Goal: Find contact information: Find contact information

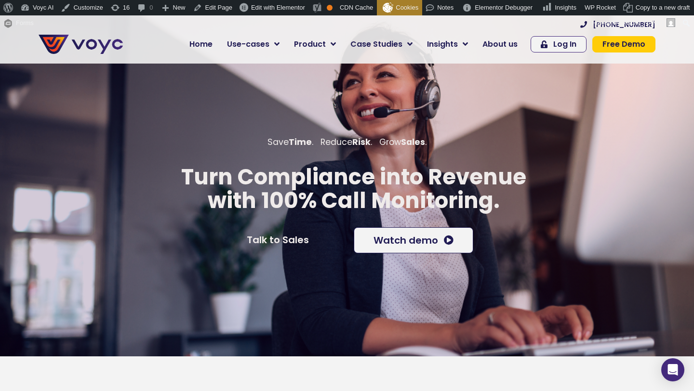
scroll to position [475, 0]
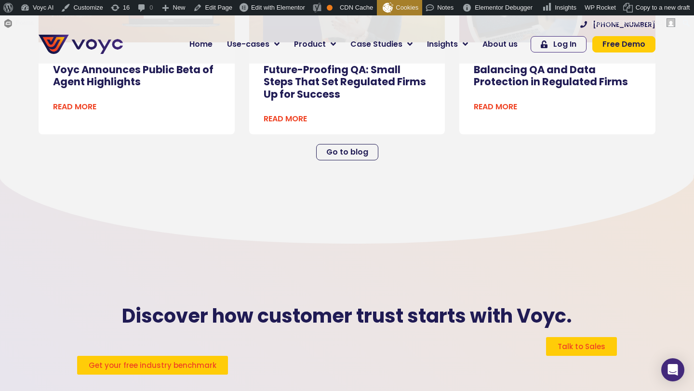
scroll to position [2716, 0]
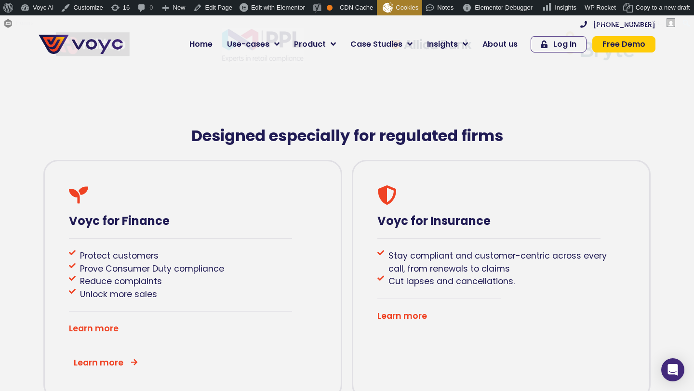
scroll to position [380, 0]
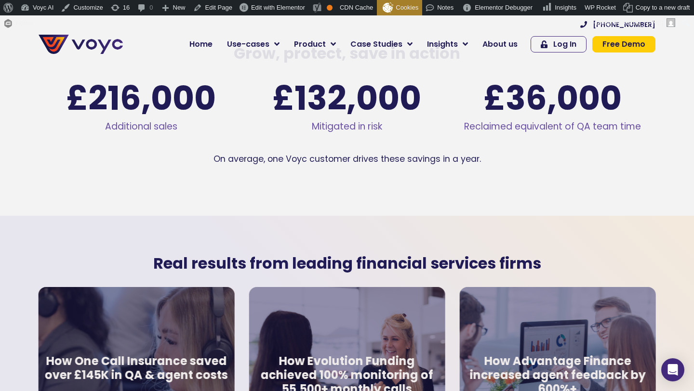
scroll to position [1493, 0]
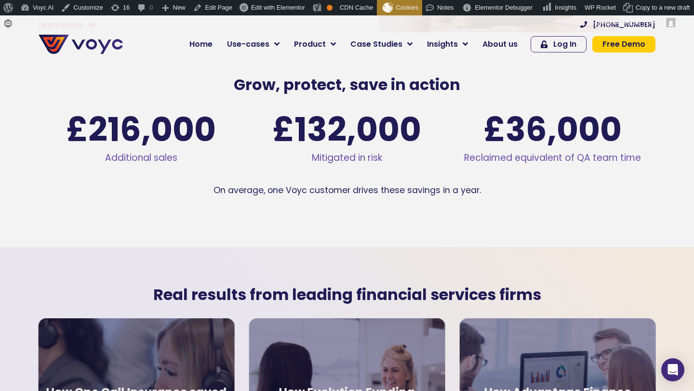
click at [316, 184] on p "On average, one Voyc customer drives these savings in a year." at bounding box center [347, 190] width 616 height 13
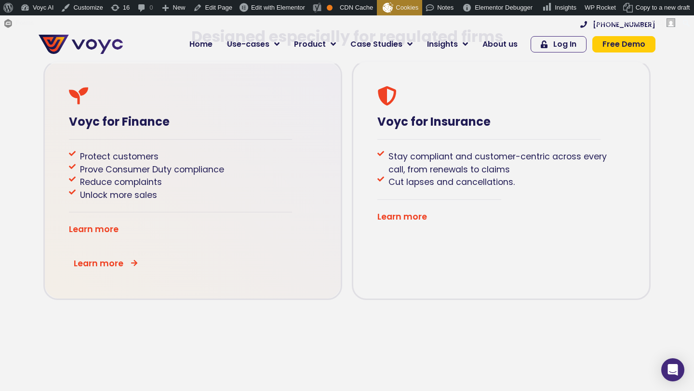
scroll to position [507, 0]
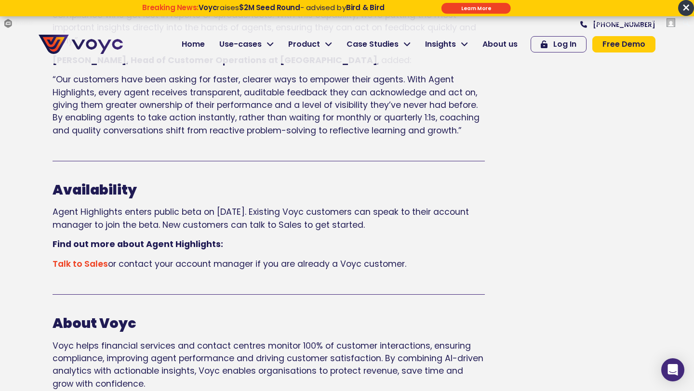
scroll to position [899, 0]
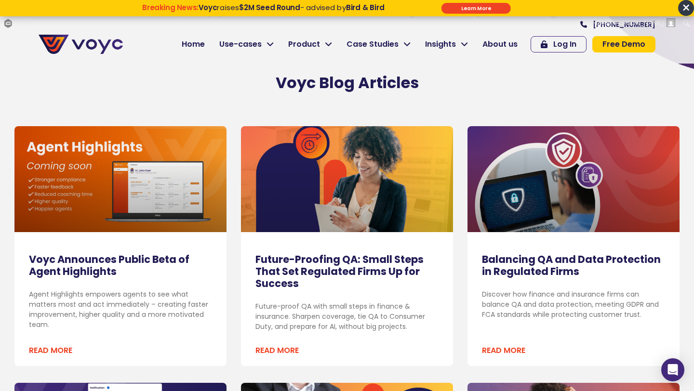
scroll to position [325, 0]
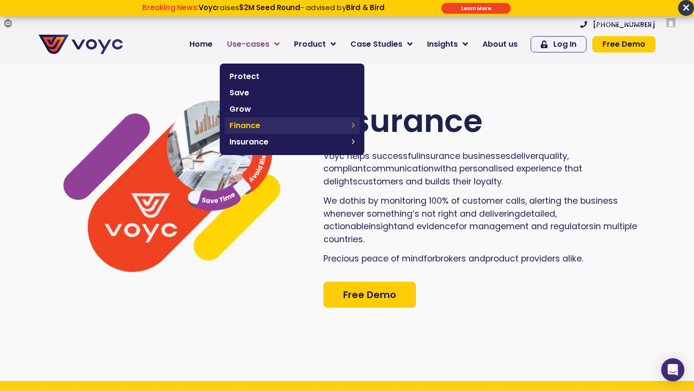
click at [286, 119] on link "Finance" at bounding box center [291, 126] width 135 height 16
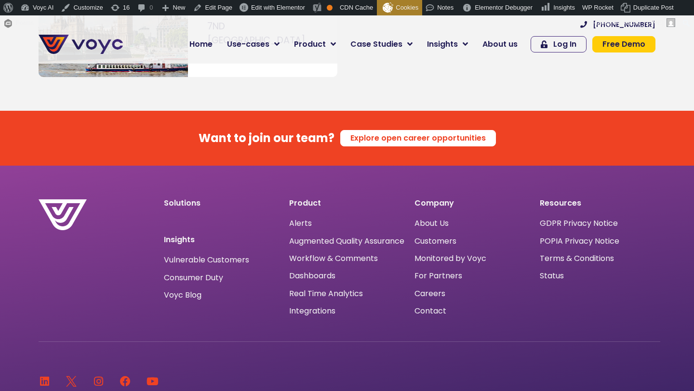
scroll to position [5993, 0]
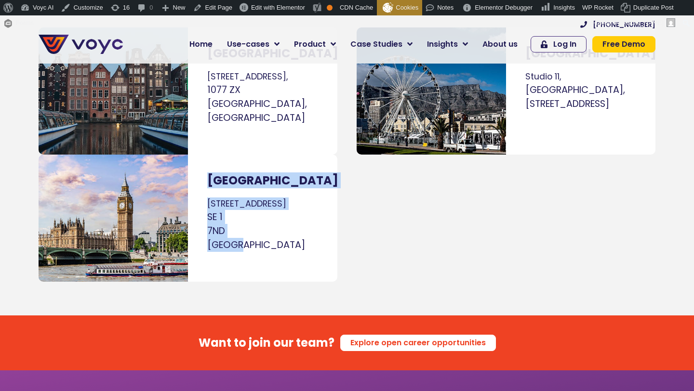
drag, startPoint x: 202, startPoint y: 129, endPoint x: 264, endPoint y: 192, distance: 88.2
click at [264, 192] on div "[GEOGRAPHIC_DATA] [STREET_ADDRESS]" at bounding box center [262, 218] width 149 height 127
click at [264, 197] on p "[STREET_ADDRESS]" at bounding box center [262, 224] width 111 height 54
drag, startPoint x: 264, startPoint y: 192, endPoint x: 200, endPoint y: 154, distance: 74.1
click at [200, 155] on div "[GEOGRAPHIC_DATA] [STREET_ADDRESS]" at bounding box center [262, 218] width 149 height 127
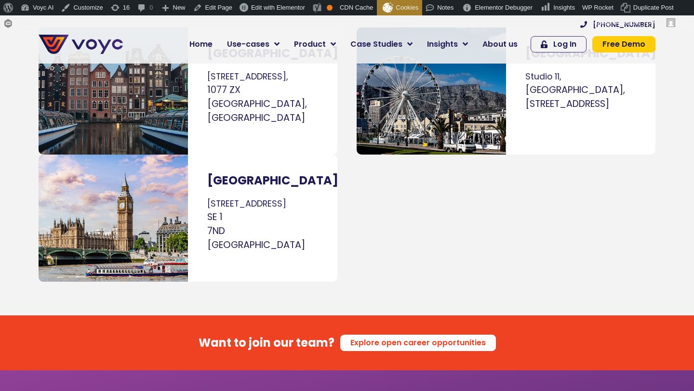
click at [206, 155] on div "[GEOGRAPHIC_DATA] [STREET_ADDRESS]" at bounding box center [262, 218] width 149 height 127
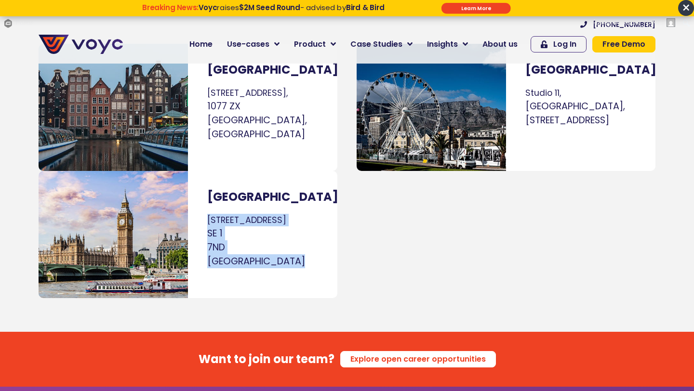
drag, startPoint x: 206, startPoint y: 153, endPoint x: 249, endPoint y: 217, distance: 76.7
click at [249, 217] on div "[GEOGRAPHIC_DATA] [STREET_ADDRESS]" at bounding box center [262, 234] width 149 height 127
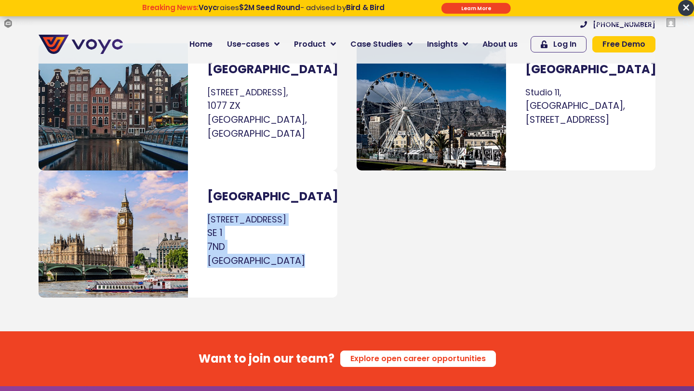
copy div "[STREET_ADDRESS]"
